Goal: Check status: Check status

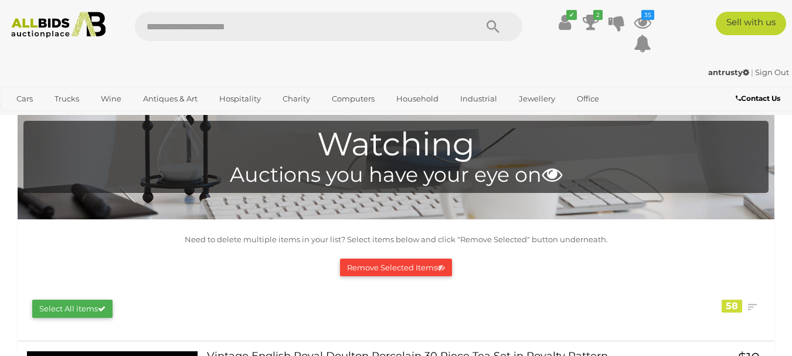
scroll to position [4402, 0]
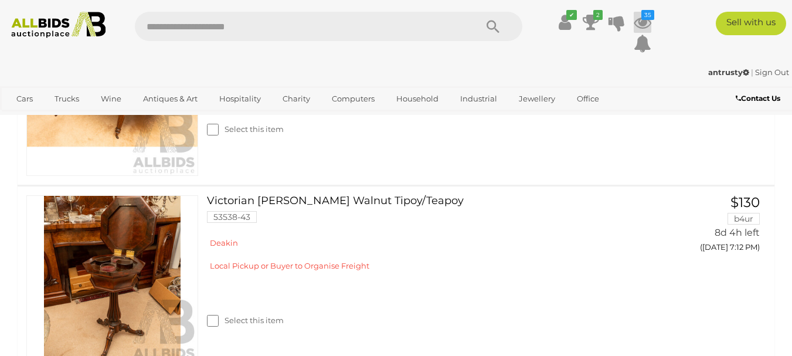
click at [649, 23] on icon at bounding box center [643, 22] width 18 height 21
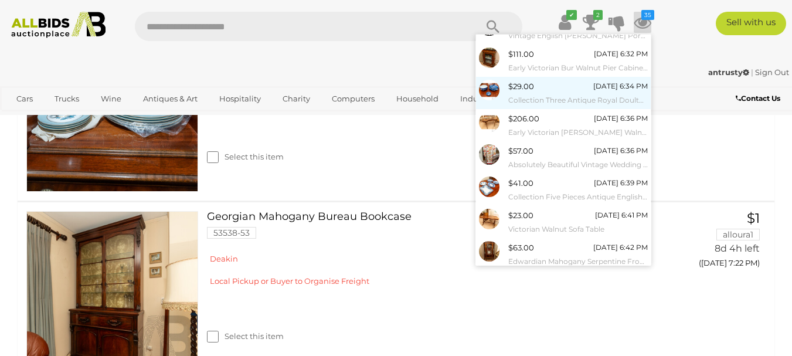
scroll to position [143, 0]
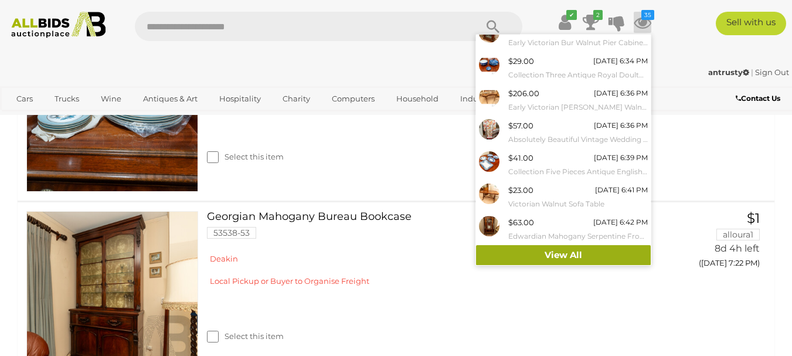
click at [568, 256] on link "View All" at bounding box center [563, 255] width 175 height 21
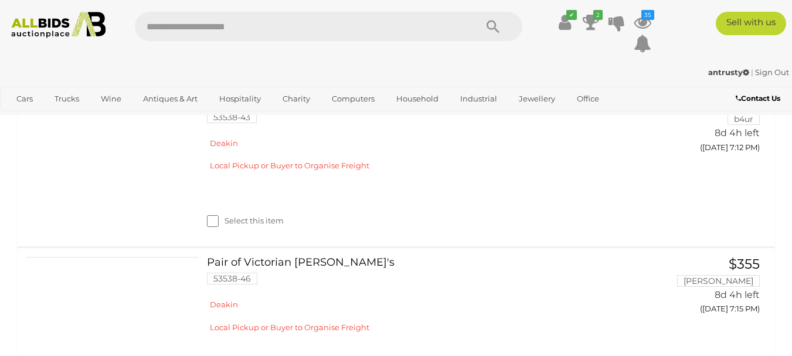
scroll to position [4575, 0]
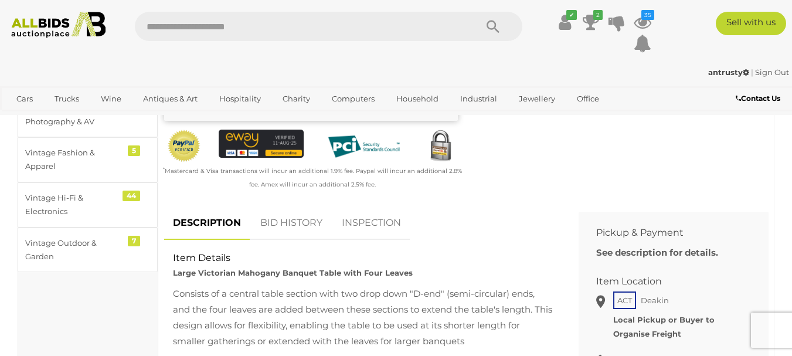
scroll to position [352, 0]
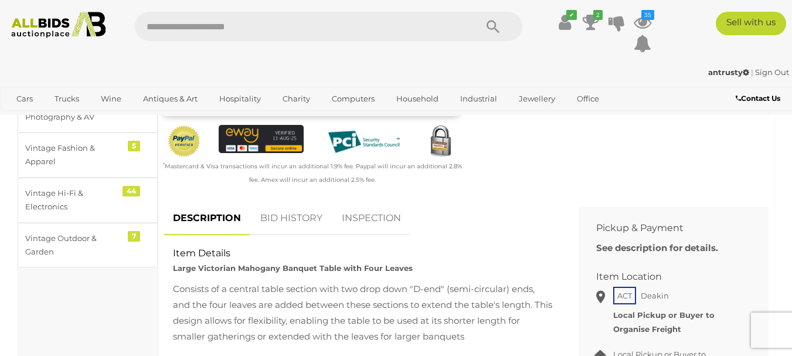
click at [283, 221] on link "BID HISTORY" at bounding box center [292, 218] width 80 height 35
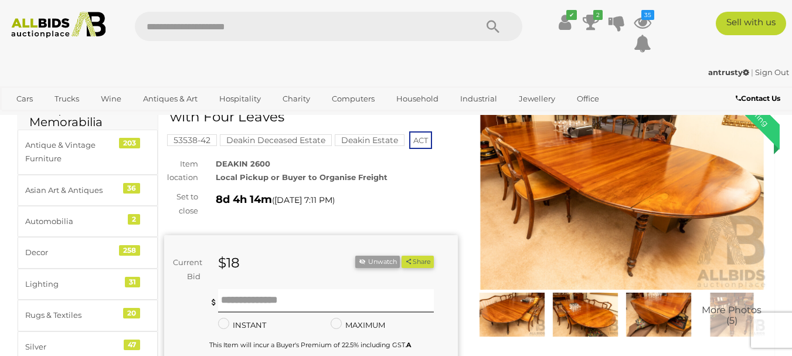
scroll to position [117, 0]
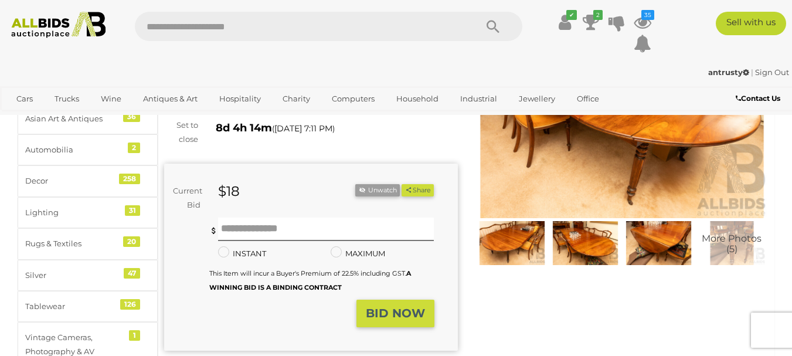
drag, startPoint x: 623, startPoint y: 150, endPoint x: 462, endPoint y: 143, distance: 161.4
click at [462, 143] on div "Set to close 8d 4h 14m ( 19/08/2025 7:11 PM )" at bounding box center [310, 132] width 311 height 28
click at [638, 175] on img at bounding box center [623, 123] width 294 height 189
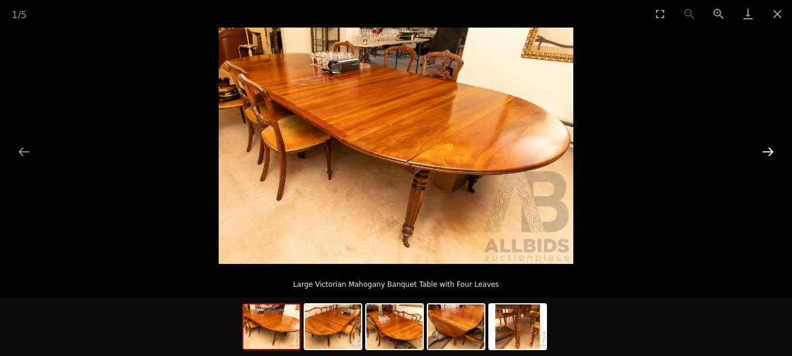
click at [767, 149] on button "Next slide" at bounding box center [768, 151] width 25 height 23
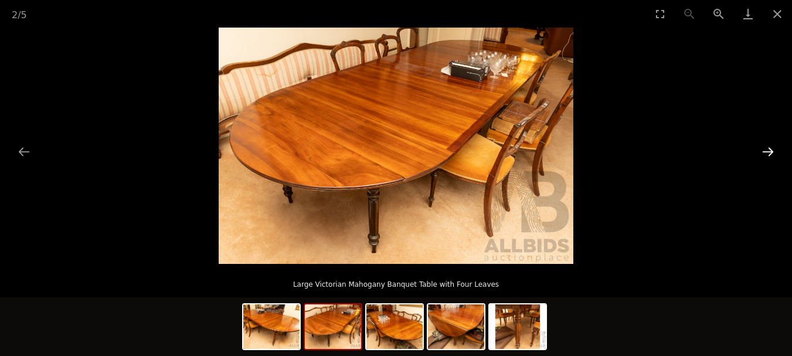
click at [767, 149] on button "Next slide" at bounding box center [768, 151] width 25 height 23
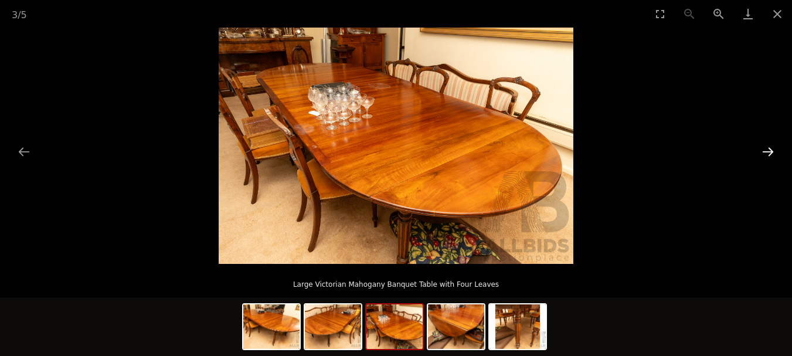
click at [767, 149] on button "Next slide" at bounding box center [768, 151] width 25 height 23
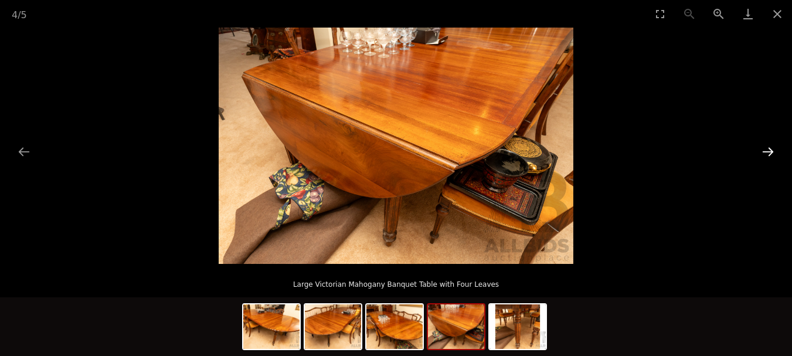
click at [767, 149] on button "Next slide" at bounding box center [768, 151] width 25 height 23
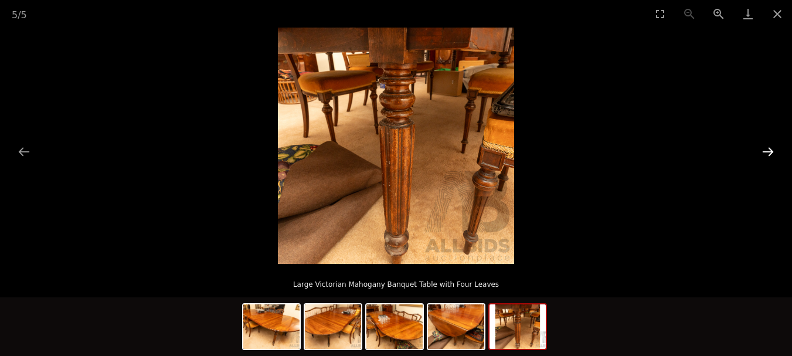
click at [767, 149] on button "Next slide" at bounding box center [768, 151] width 25 height 23
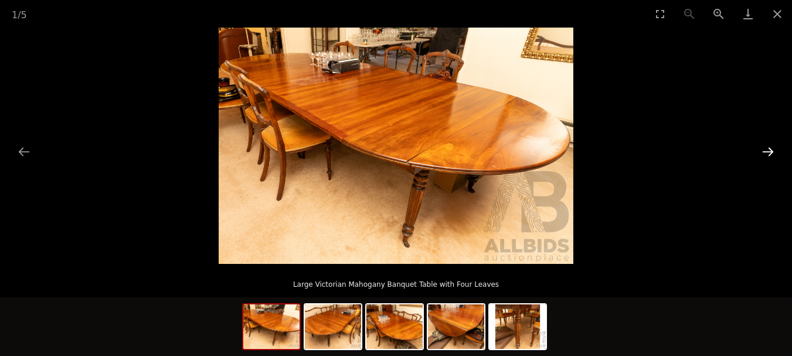
click at [767, 149] on button "Next slide" at bounding box center [768, 151] width 25 height 23
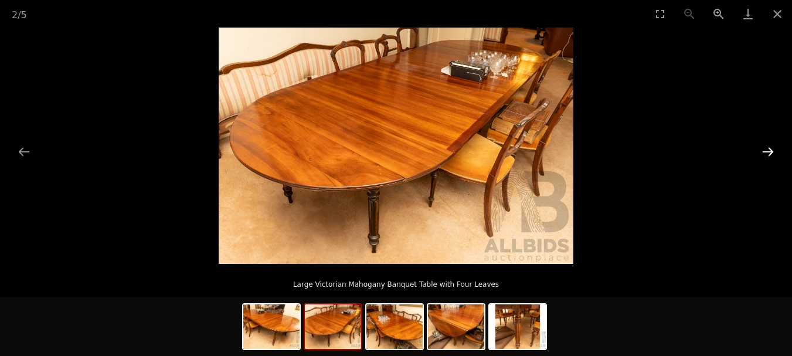
click at [767, 149] on button "Next slide" at bounding box center [768, 151] width 25 height 23
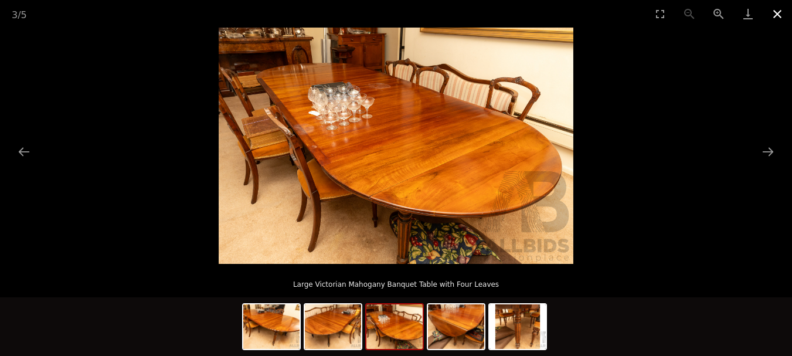
click at [778, 22] on button "Close gallery" at bounding box center [777, 14] width 29 height 28
